Goal: Transaction & Acquisition: Purchase product/service

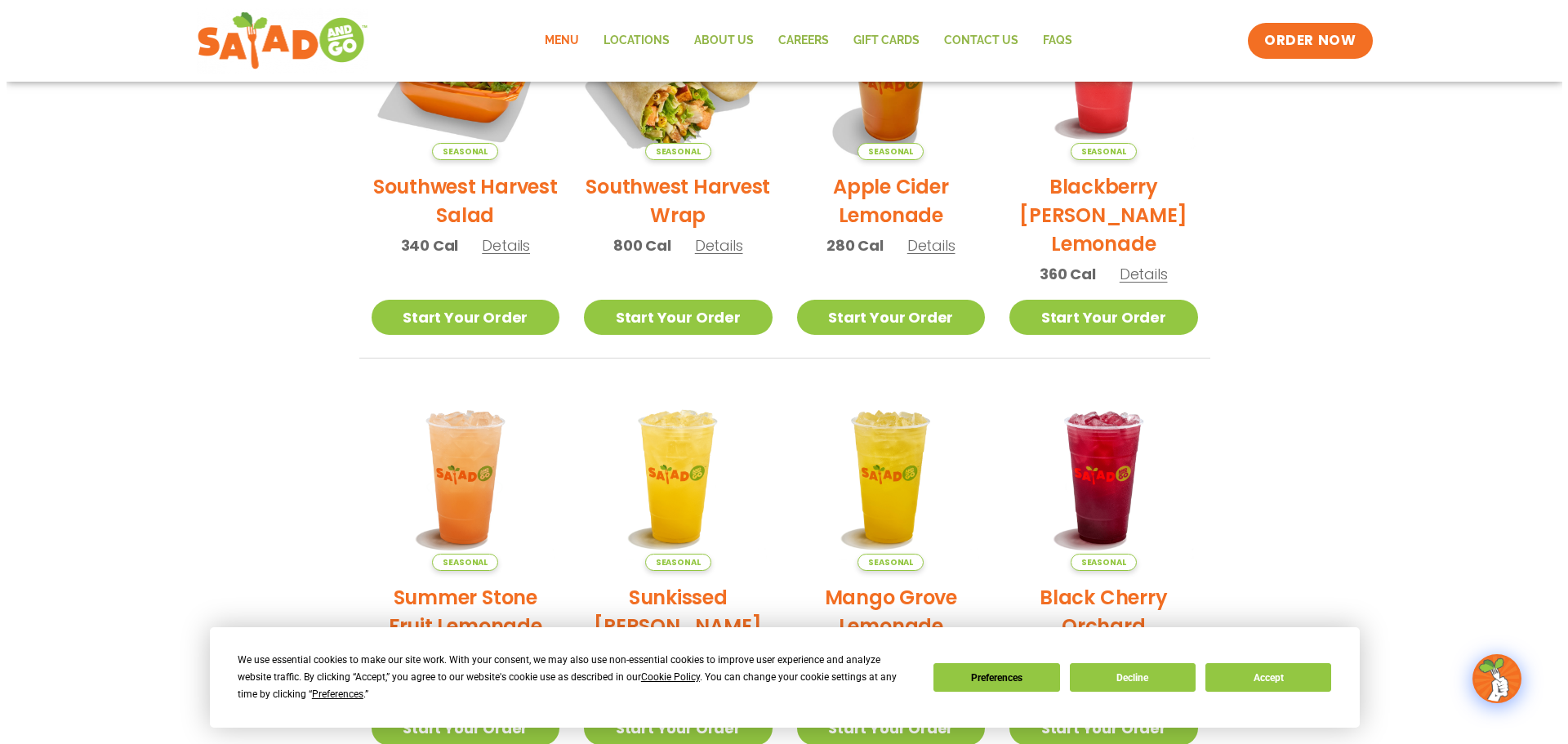
scroll to position [245, 0]
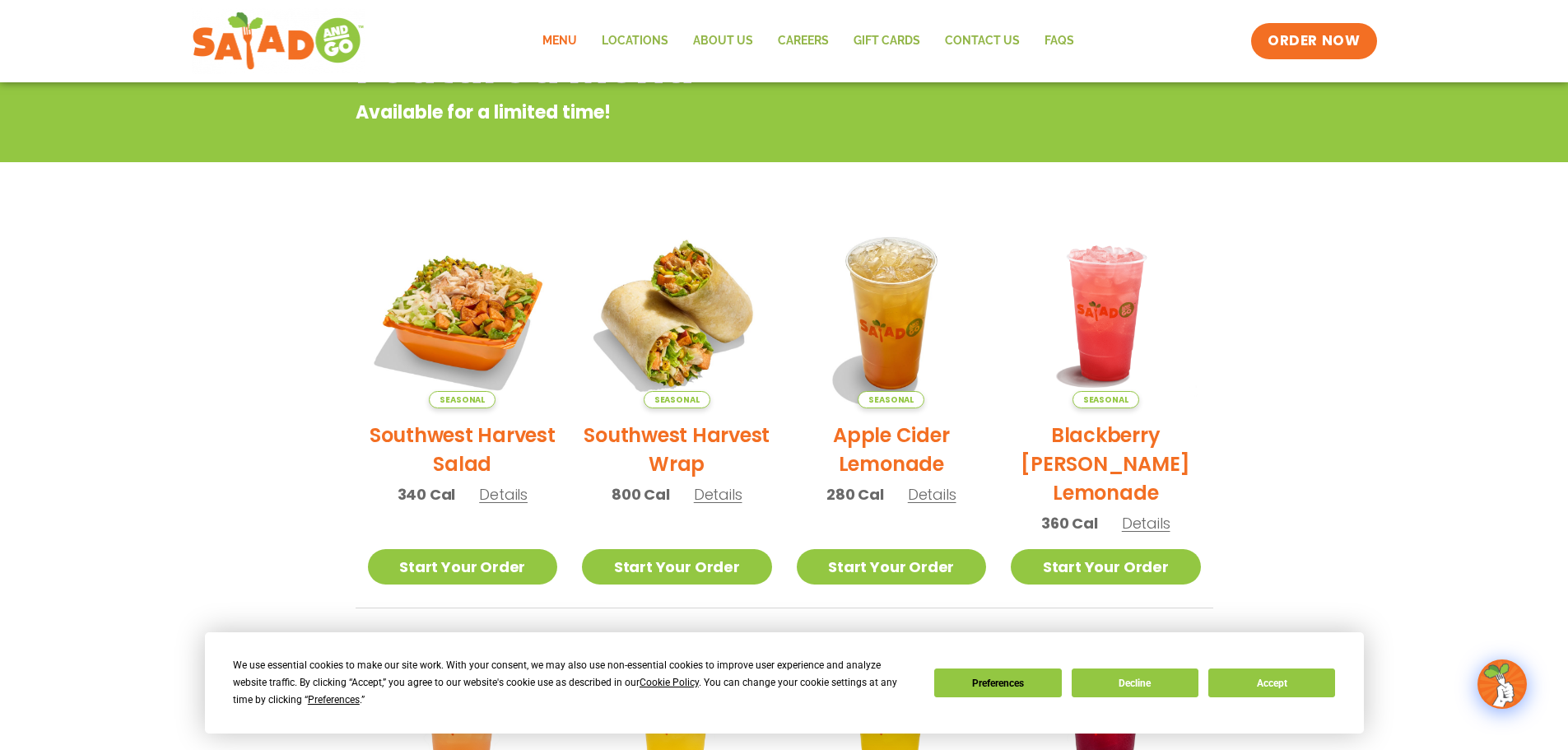
click at [678, 436] on h2 "Southwest Harvest Wrap" at bounding box center [676, 449] width 190 height 57
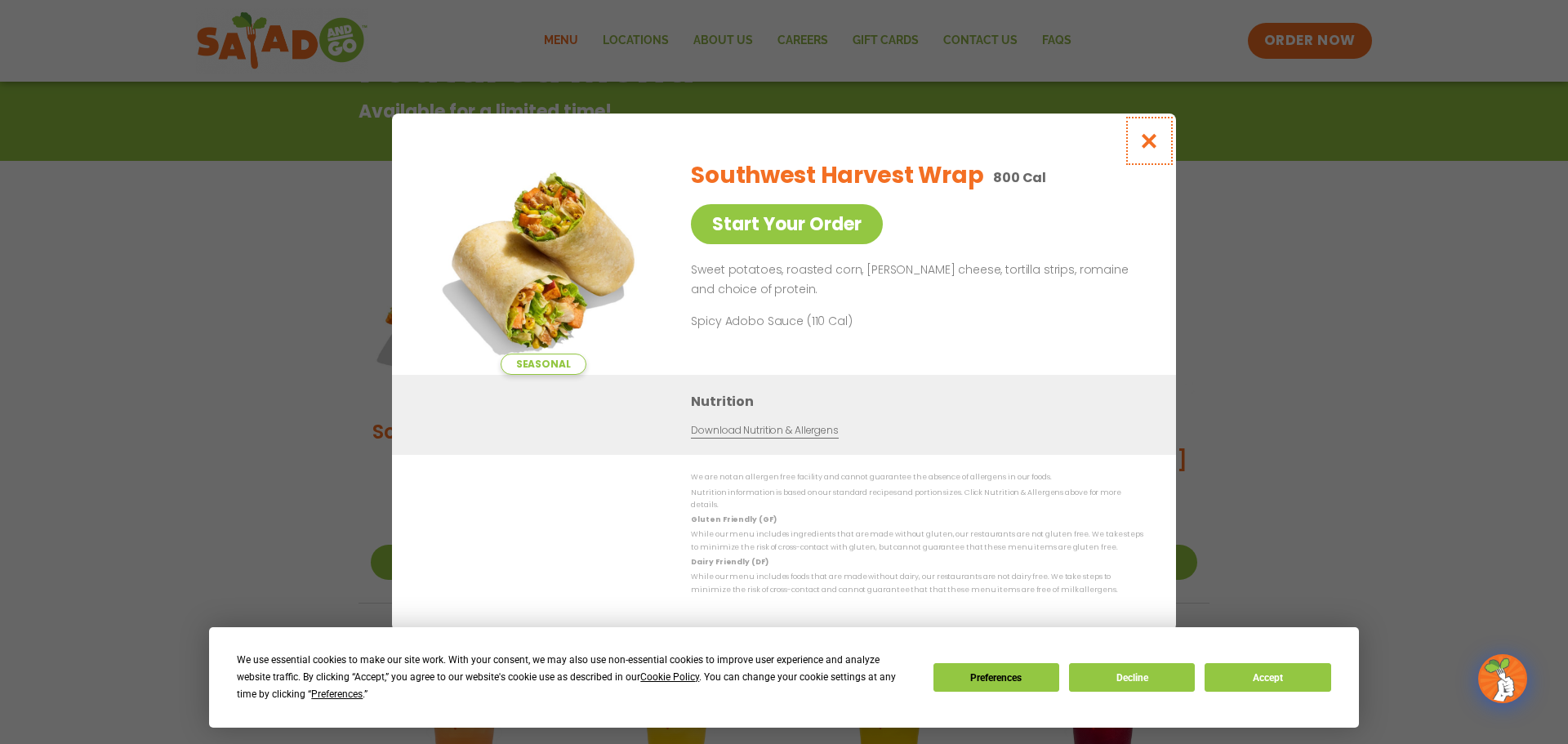
click at [1160, 140] on button "Close modal" at bounding box center [1149, 141] width 53 height 55
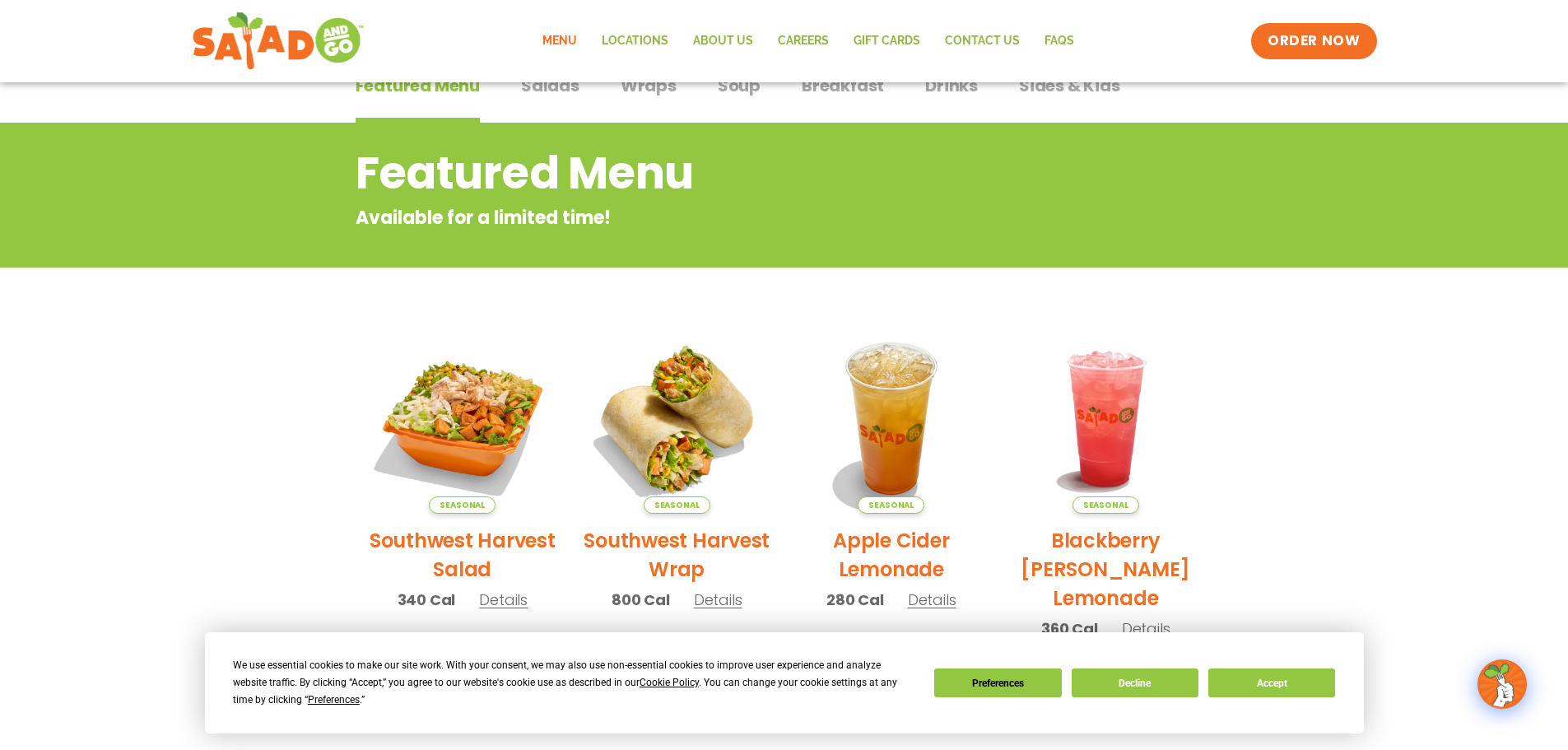
scroll to position [388, 0]
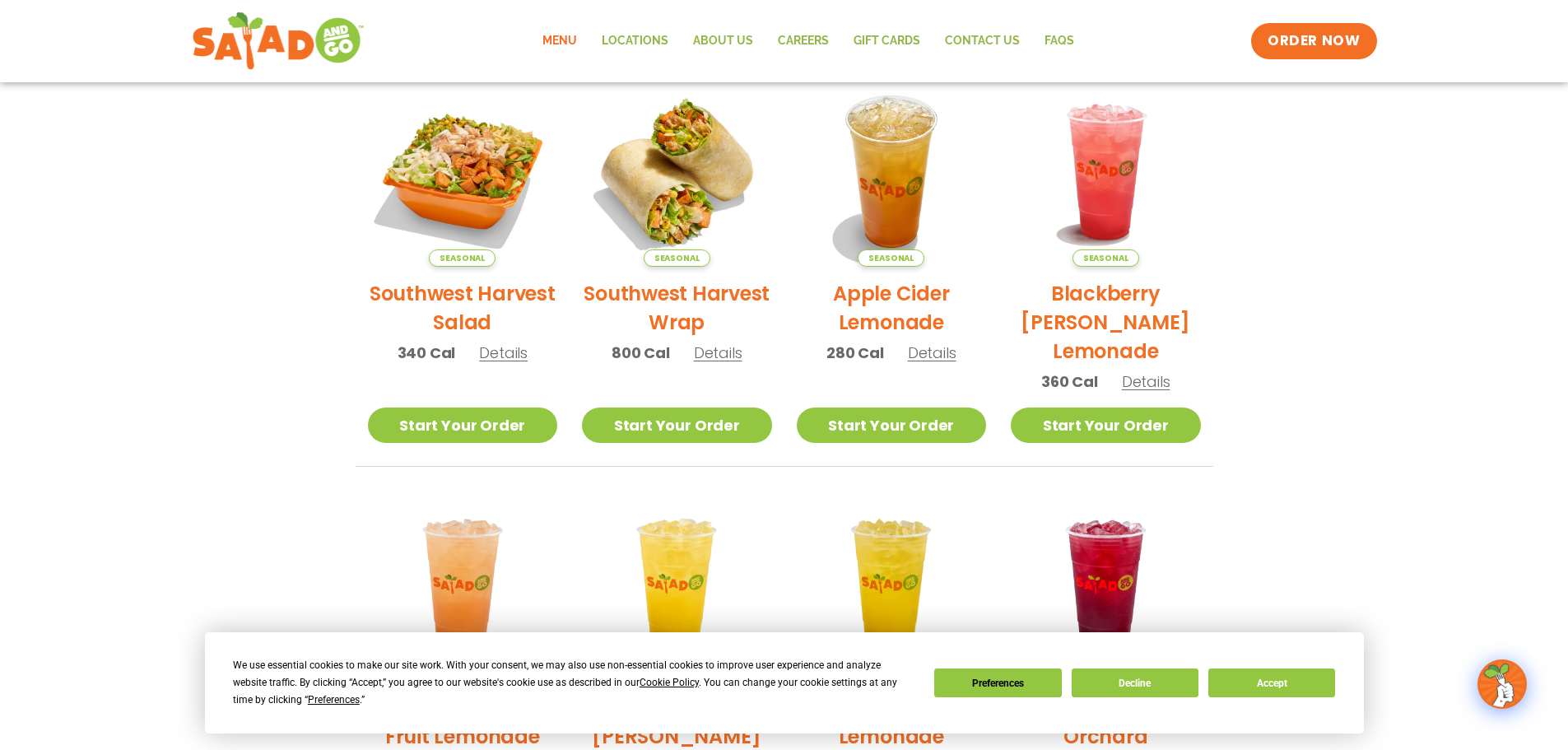
click at [712, 367] on div "Seasonal Southwest Harvest Wrap 800 Cal Details" at bounding box center [676, 227] width 190 height 302
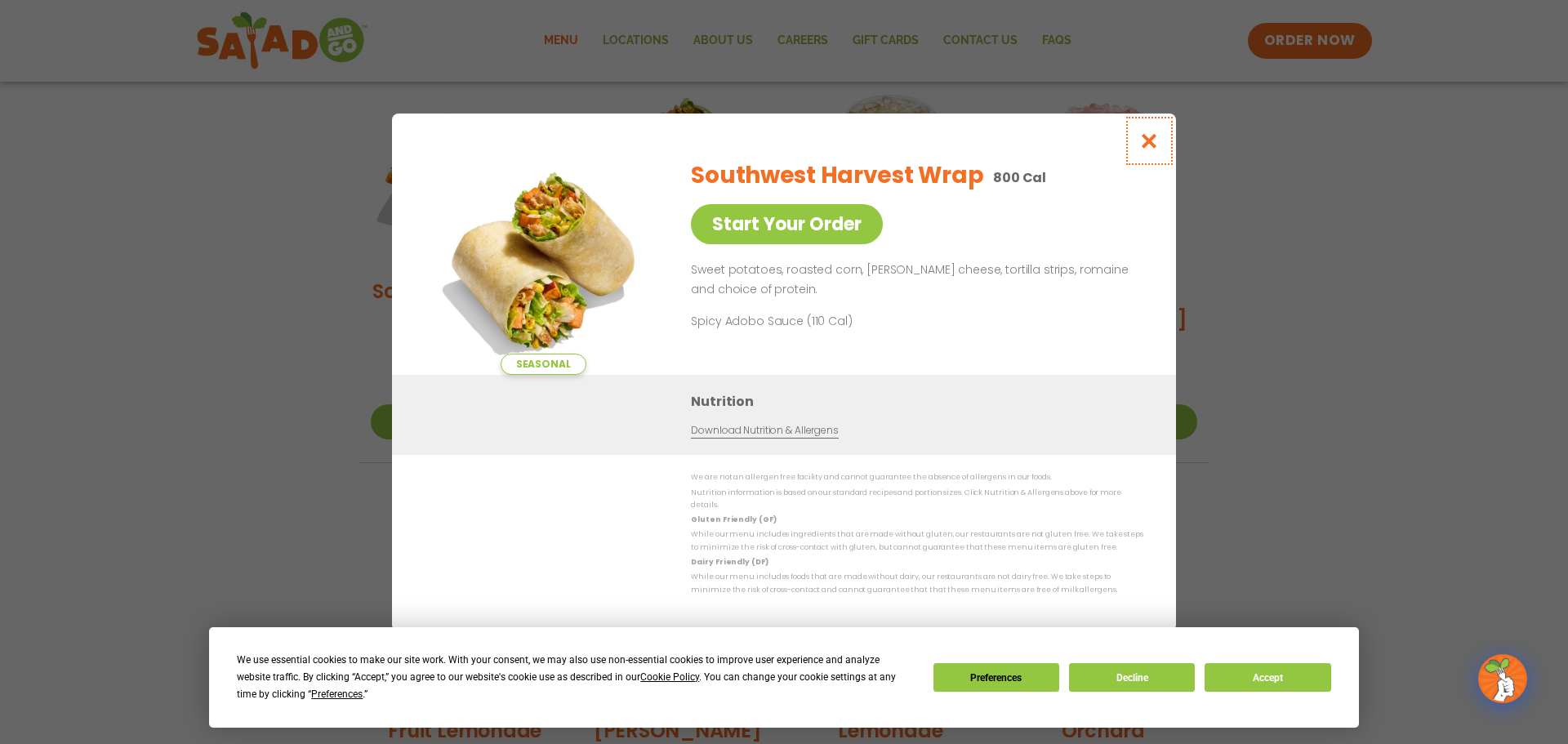
click at [1163, 143] on button "Close modal" at bounding box center [1149, 141] width 53 height 55
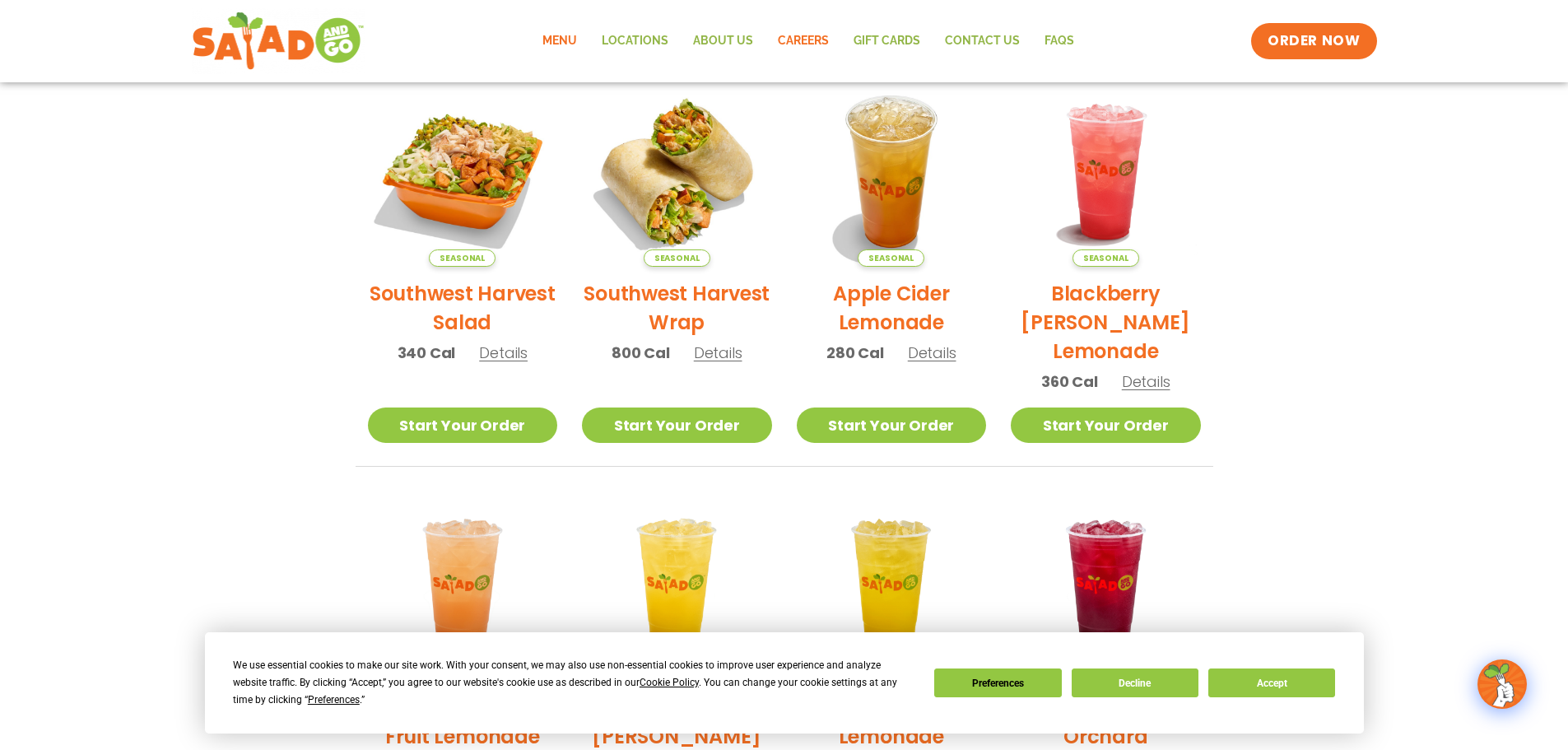
click at [794, 35] on link "Careers" at bounding box center [803, 41] width 75 height 38
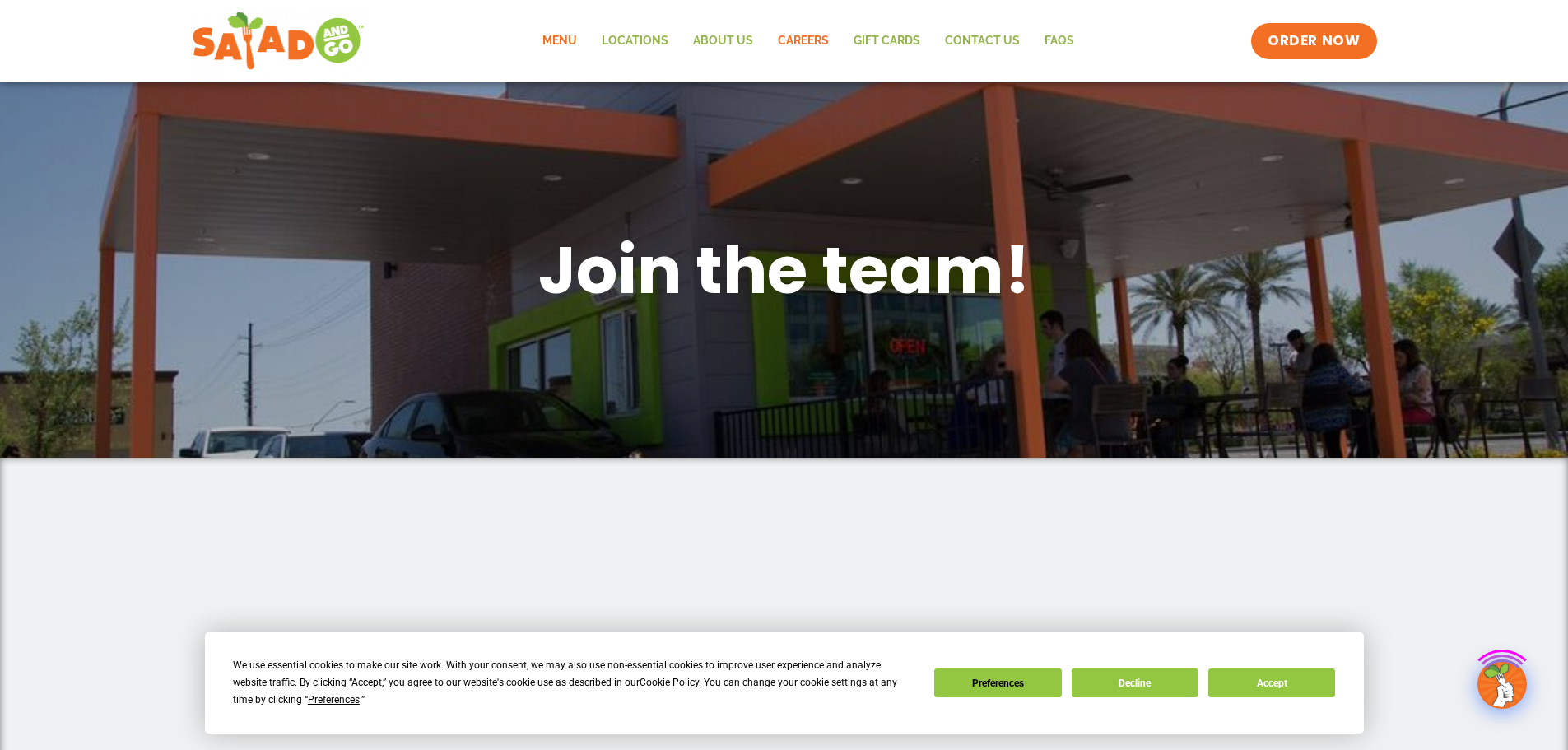
click at [573, 39] on link "Menu" at bounding box center [559, 41] width 59 height 38
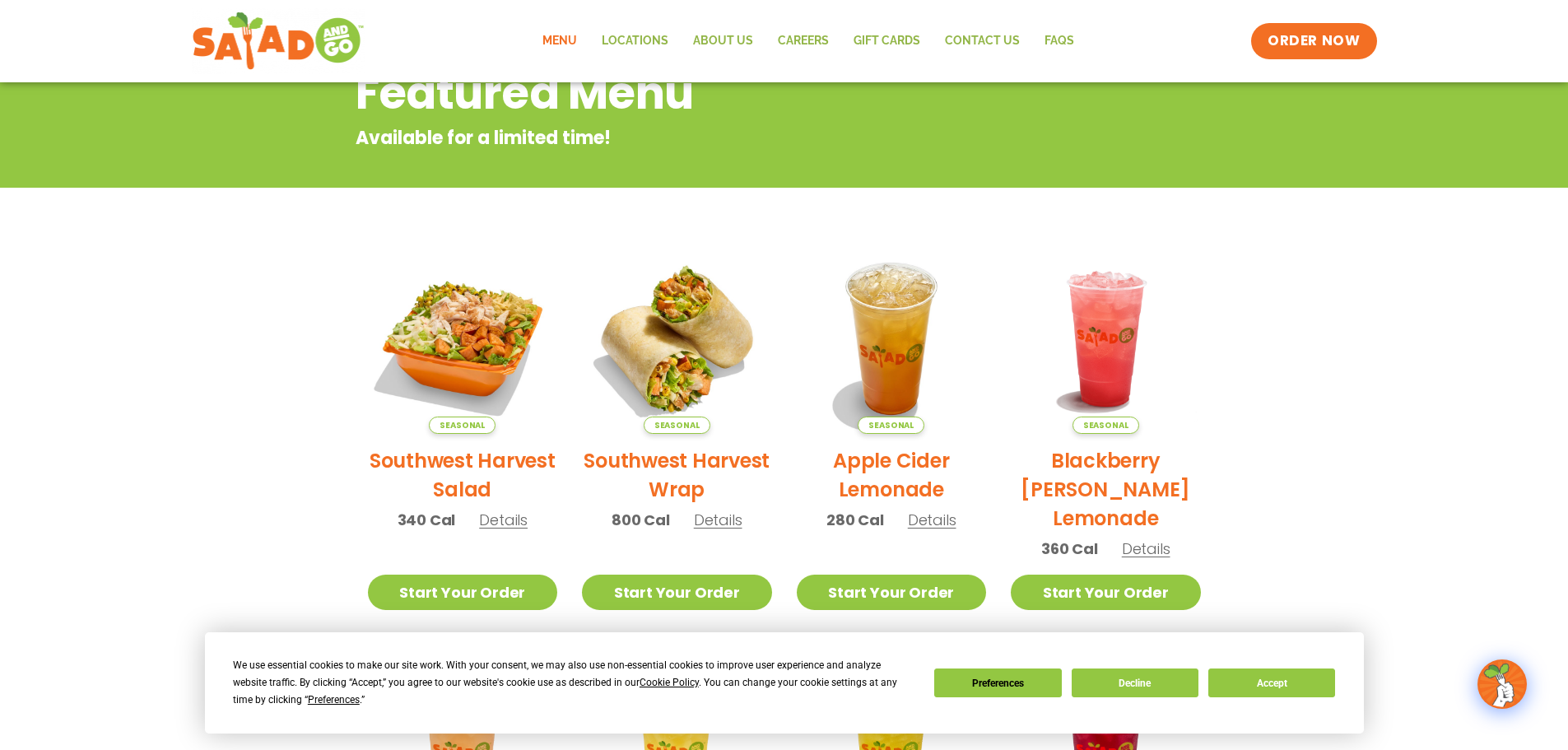
scroll to position [329, 0]
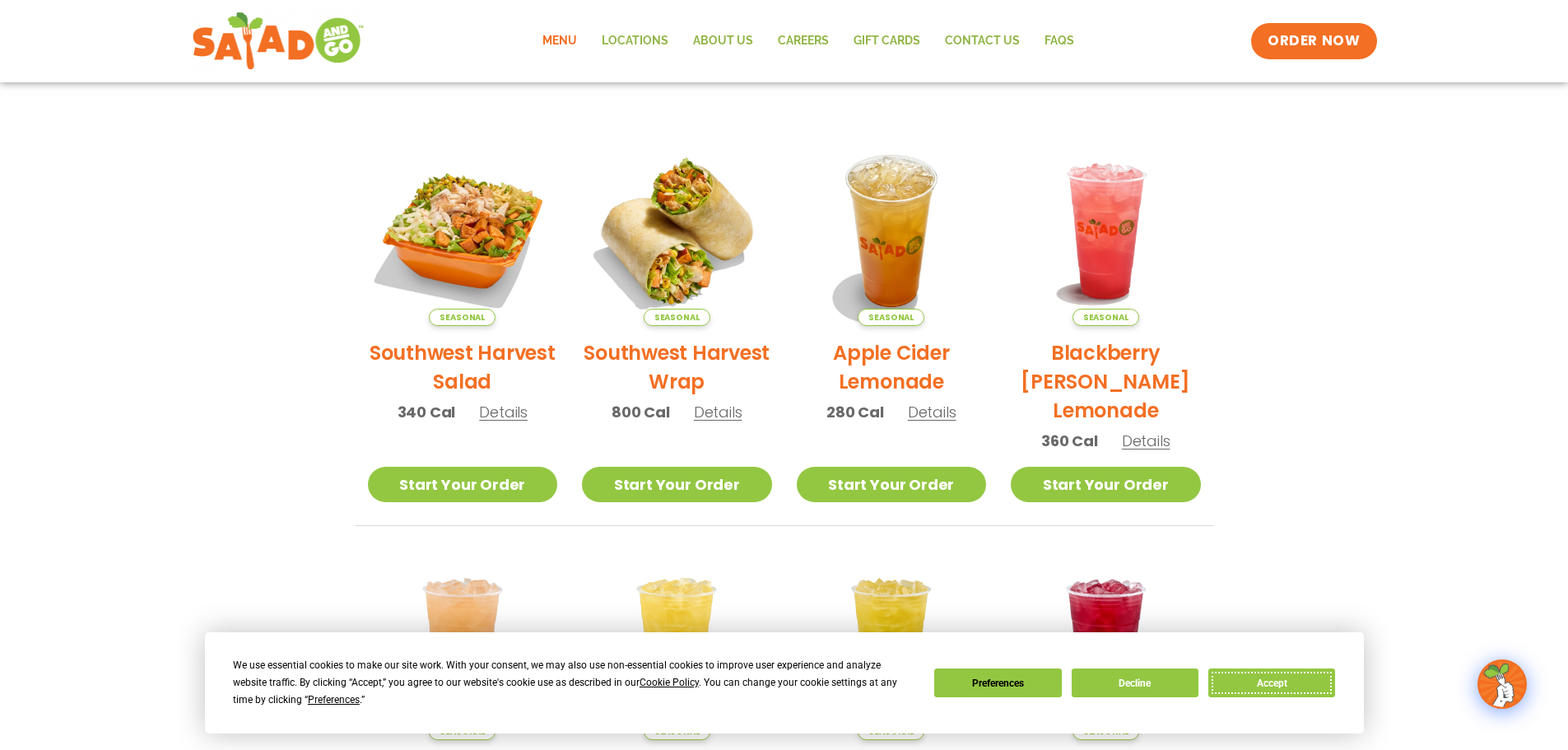
click at [1297, 678] on button "Accept" at bounding box center [1272, 683] width 126 height 29
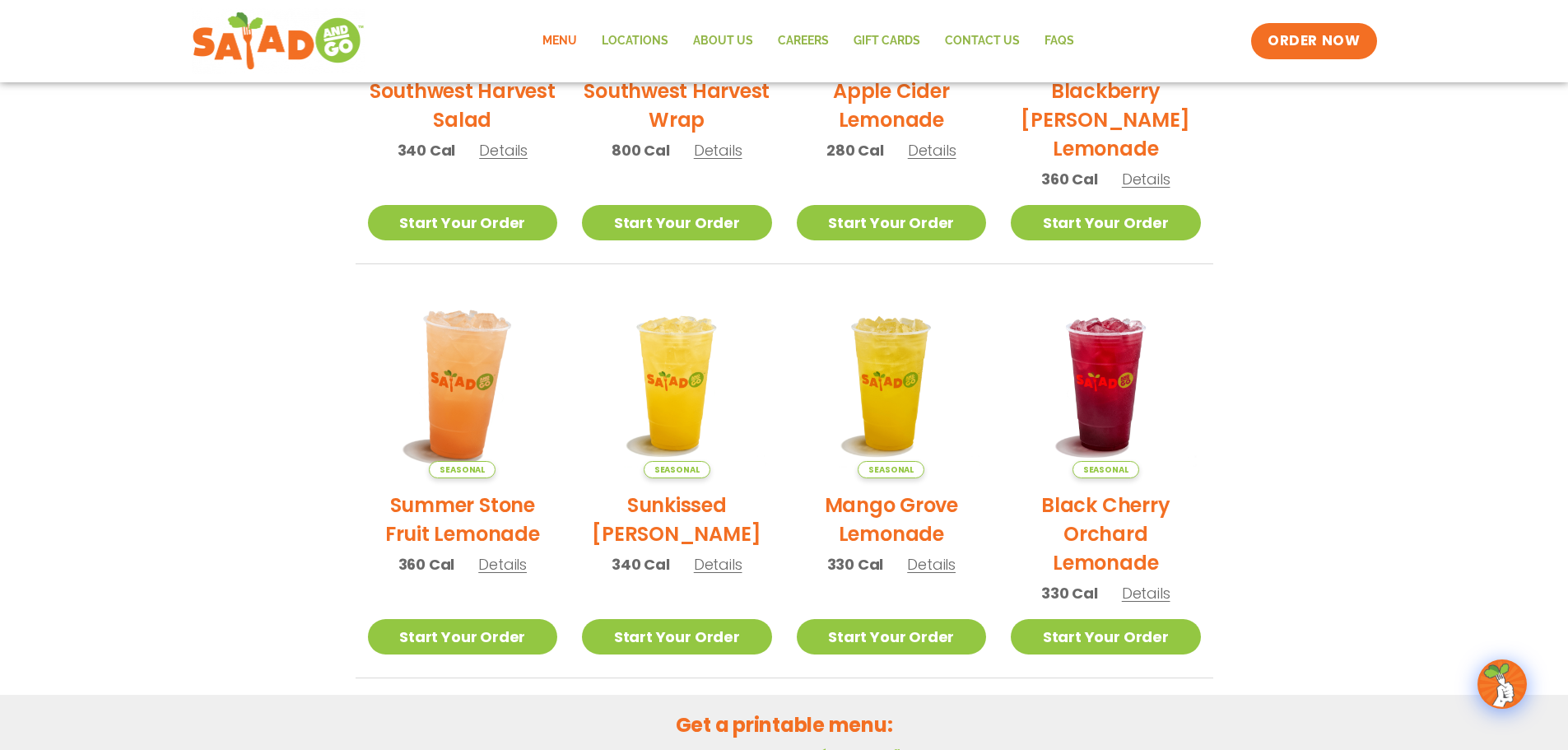
scroll to position [388, 0]
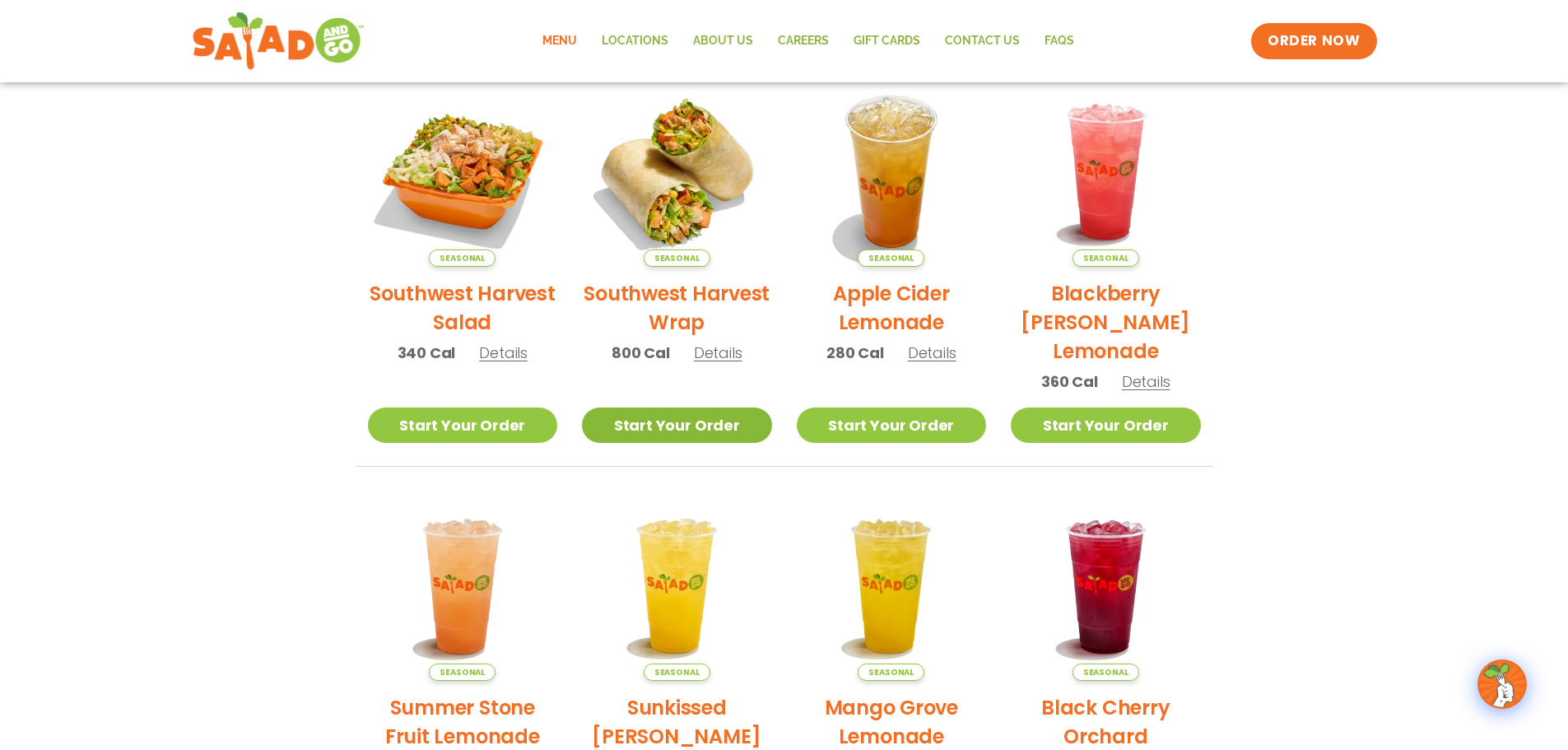
click at [701, 426] on link "Start Your Order" at bounding box center [676, 425] width 190 height 35
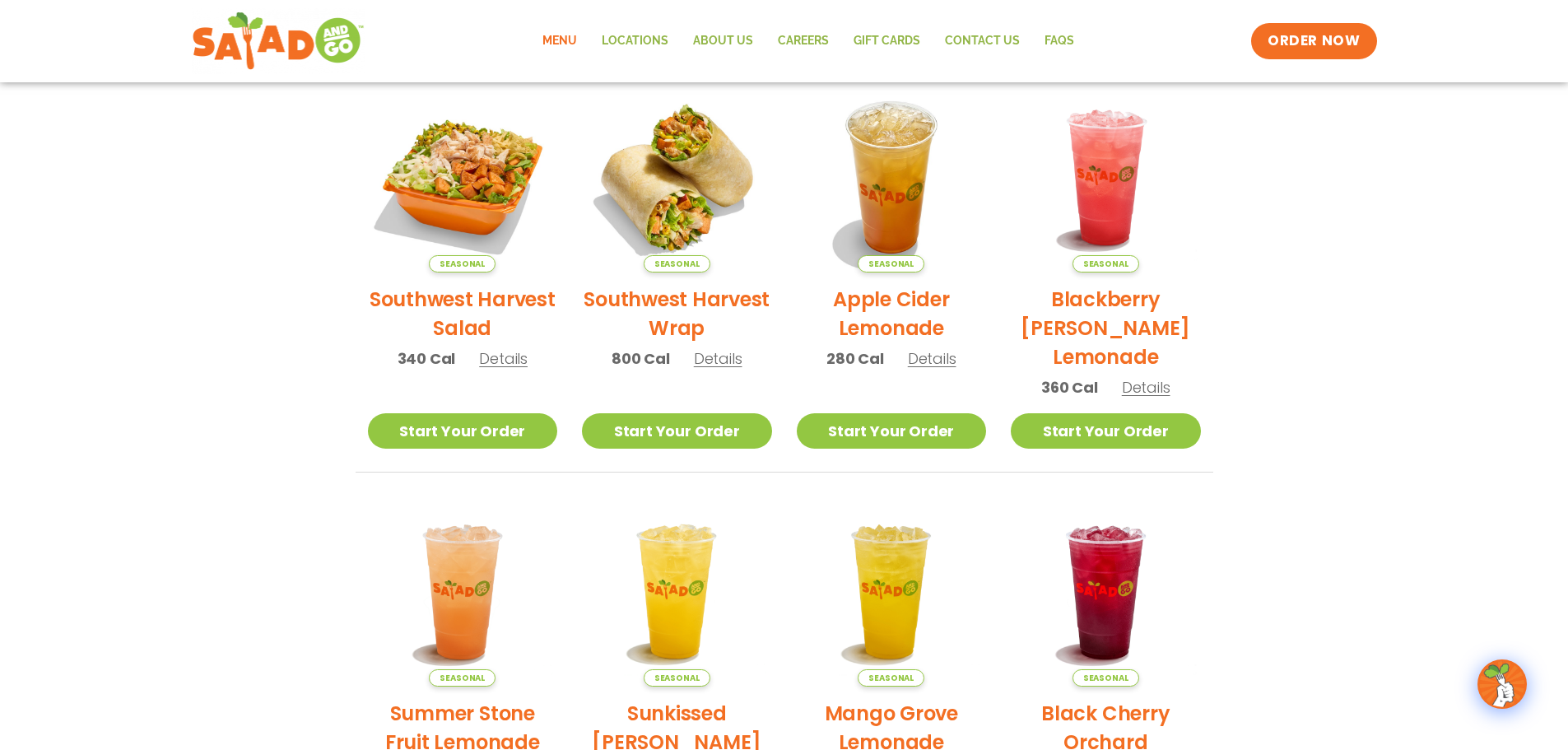
scroll to position [83, 0]
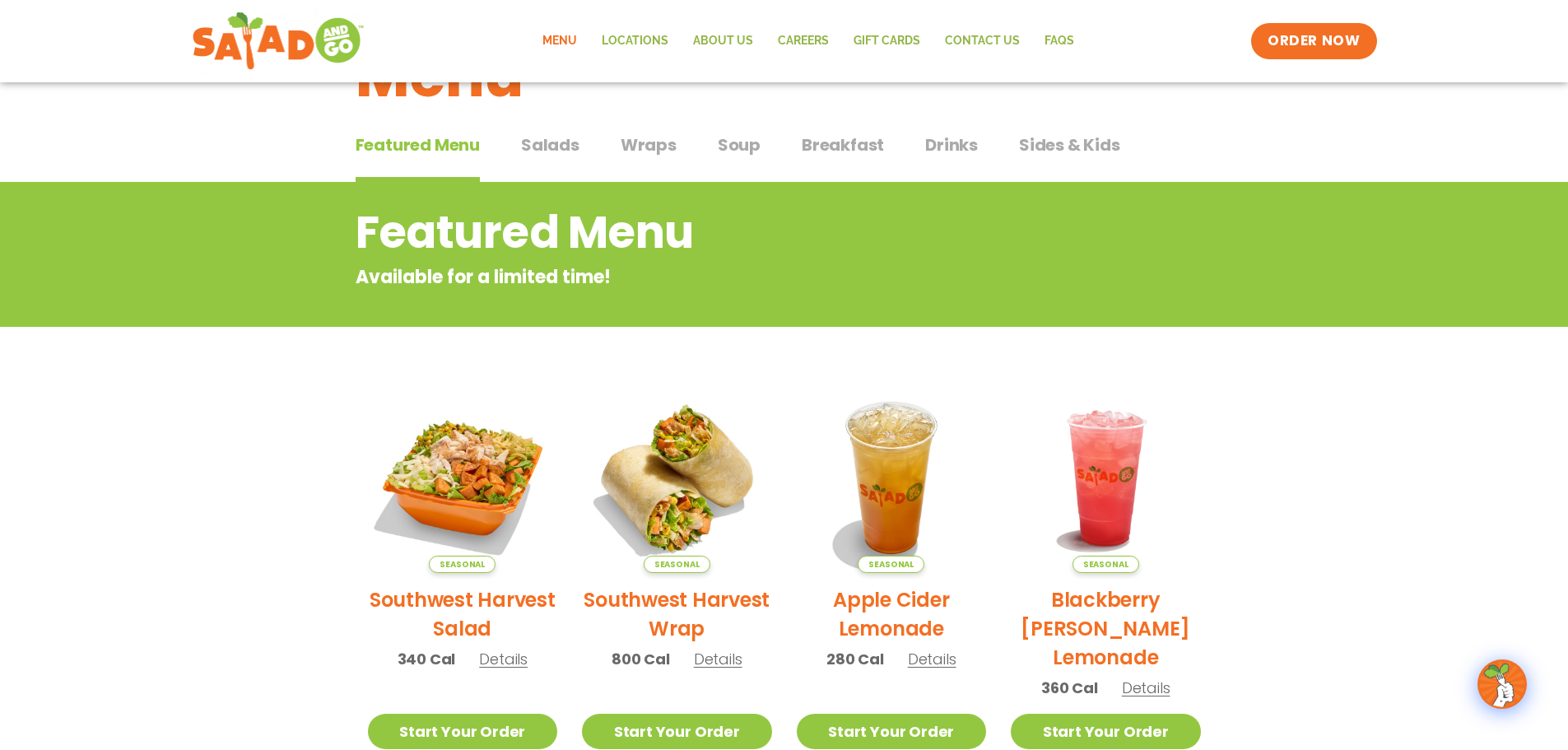
click at [642, 135] on span "Wraps" at bounding box center [649, 145] width 56 height 25
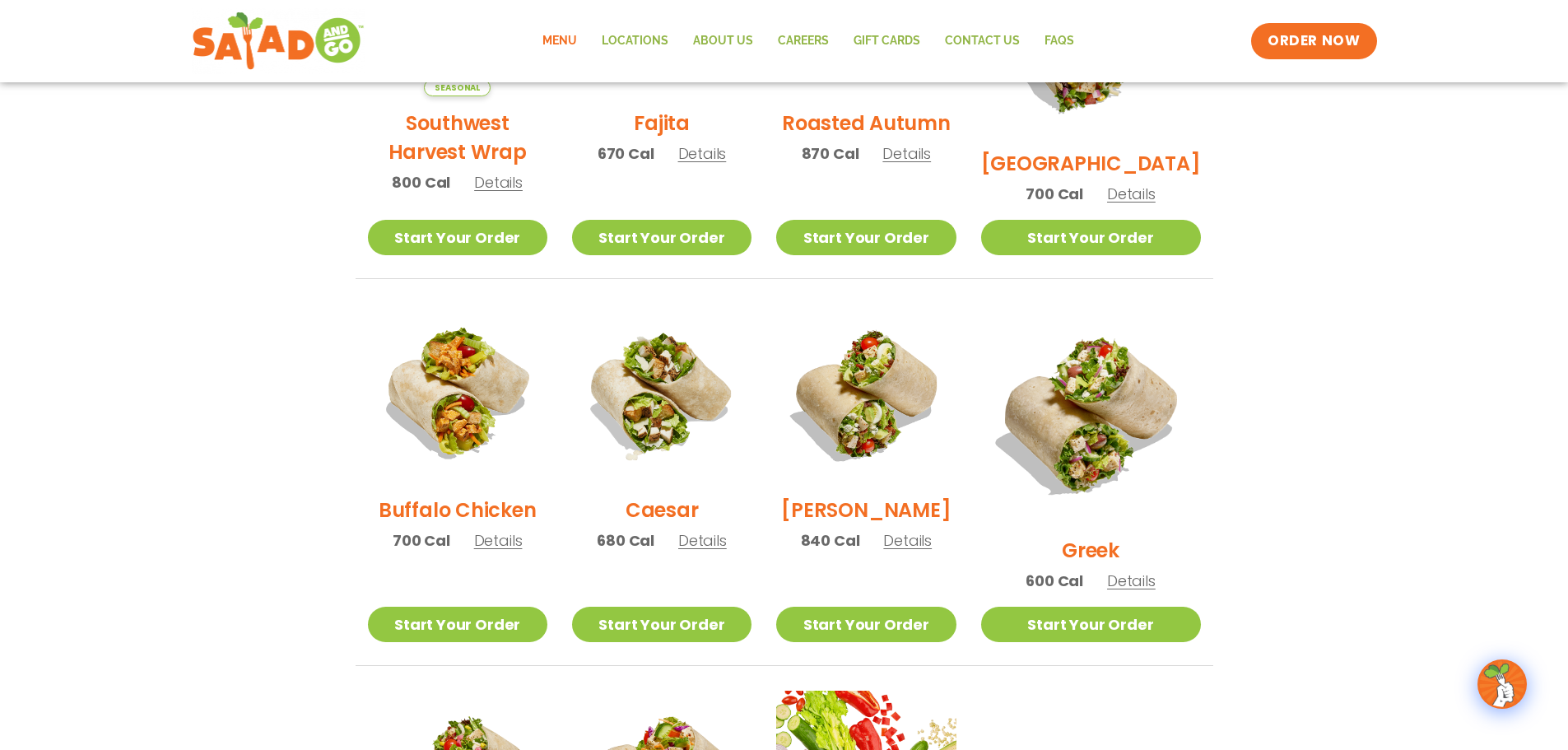
scroll to position [576, 0]
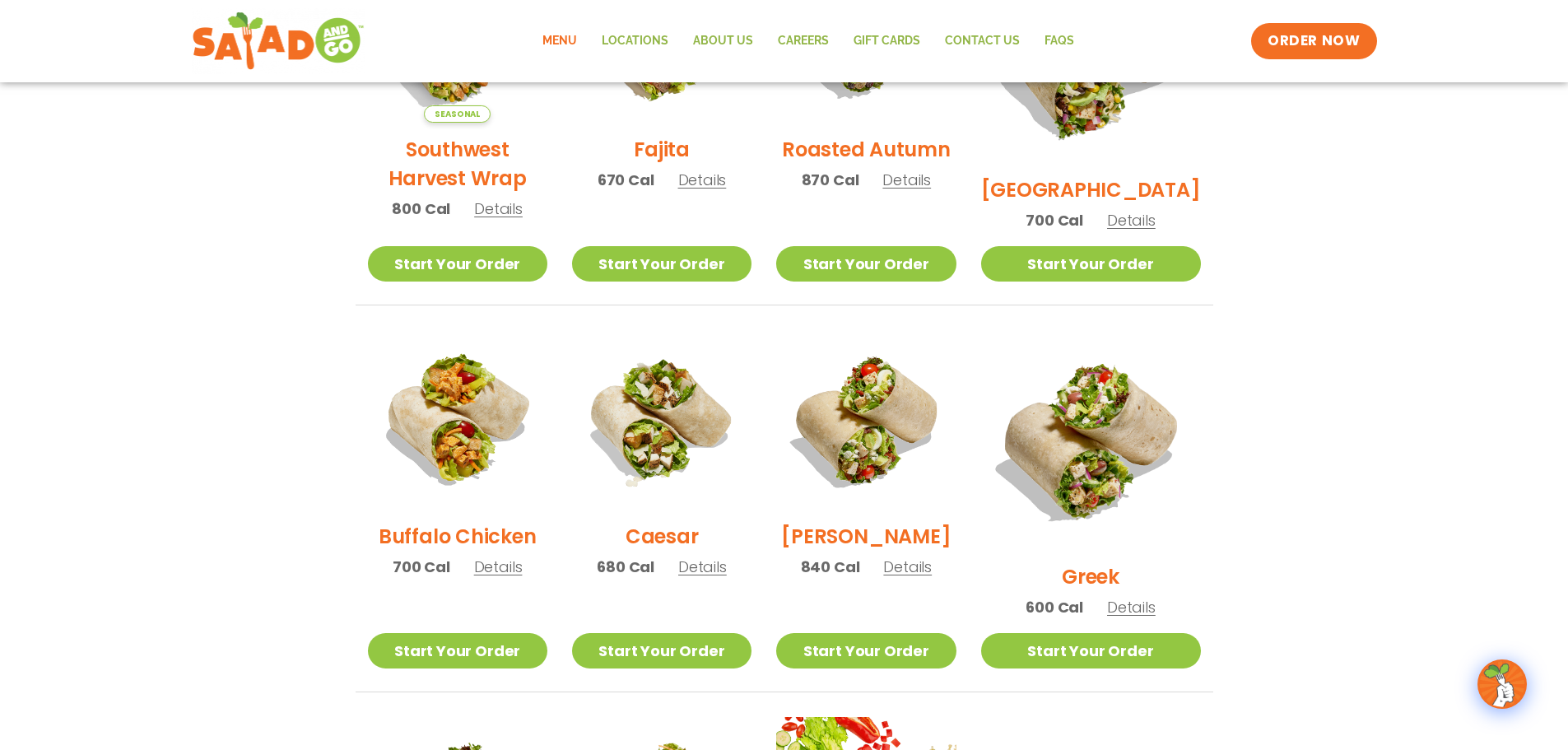
drag, startPoint x: 704, startPoint y: 606, endPoint x: 724, endPoint y: 598, distance: 21.5
click at [704, 633] on link "Start Your Order" at bounding box center [661, 650] width 179 height 35
